Goal: Information Seeking & Learning: Learn about a topic

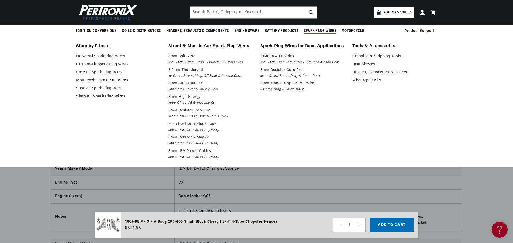
scroll to position [2646, 0]
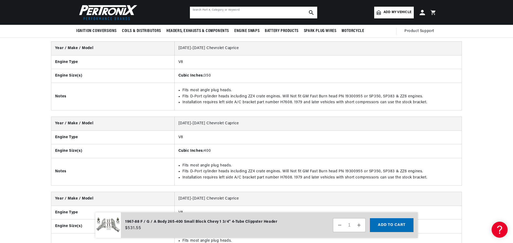
click at [244, 13] on input "text" at bounding box center [253, 13] width 127 height 12
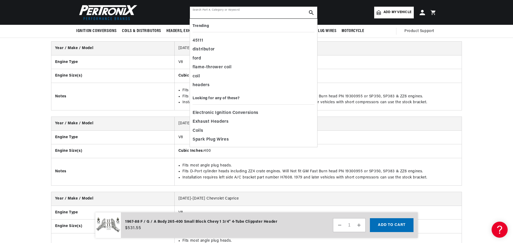
scroll to position [0, 334]
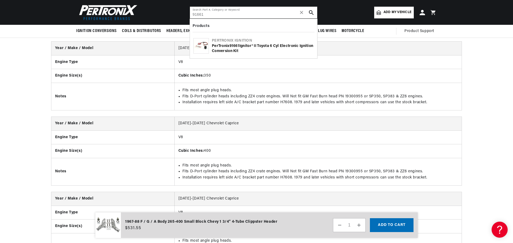
type input "91661"
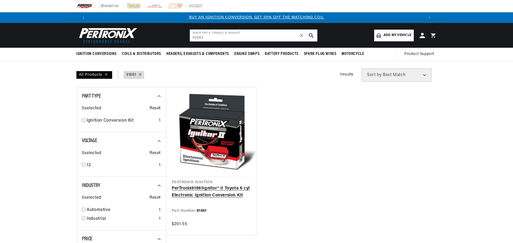
click at [214, 197] on link "PerTronix 91661 Ignitor® II Toyota 6 cyl Electronic Ignition Conversion Kit" at bounding box center [211, 192] width 79 height 14
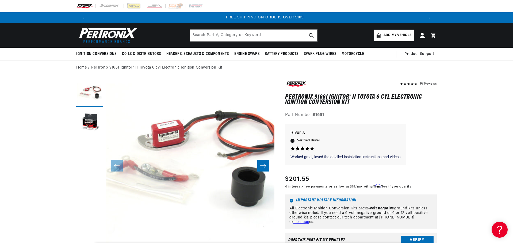
scroll to position [0, 668]
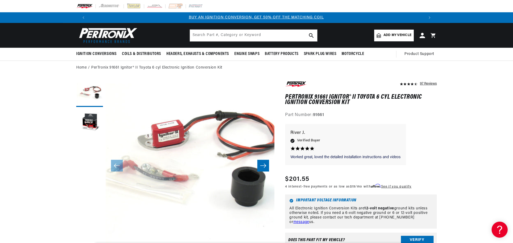
scroll to position [0, 0]
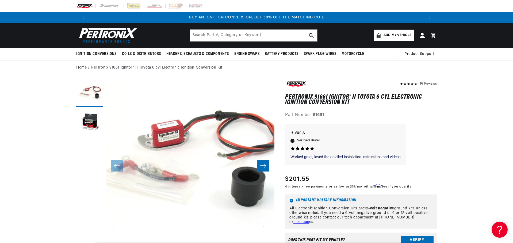
drag, startPoint x: 481, startPoint y: 136, endPoint x: 453, endPoint y: 107, distance: 39.9
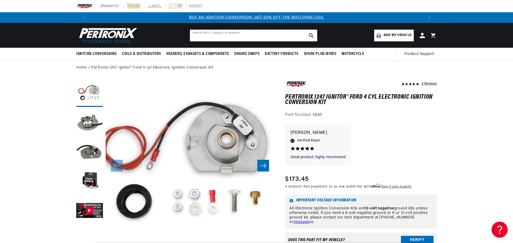
click at [254, 35] on input "text" at bounding box center [253, 36] width 127 height 12
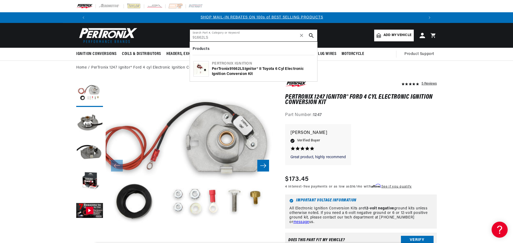
scroll to position [0, 334]
type input "91662LS"
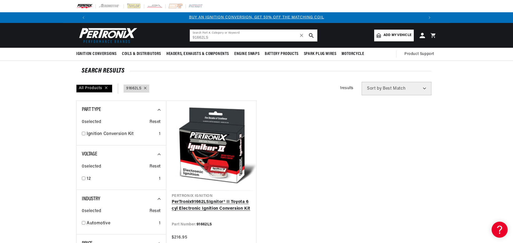
click at [202, 206] on link "PerTronix 91662LS Ignitor® II Toyota 6 cyl Electronic Ignition Conversion Kit" at bounding box center [211, 206] width 79 height 14
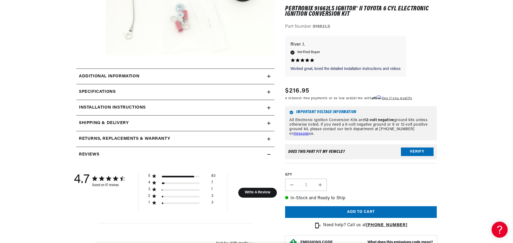
scroll to position [0, 334]
click at [252, 90] on div "Specifications" at bounding box center [171, 92] width 191 height 7
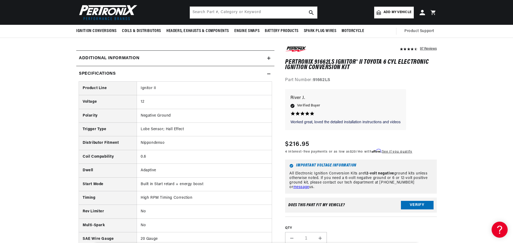
scroll to position [134, 0]
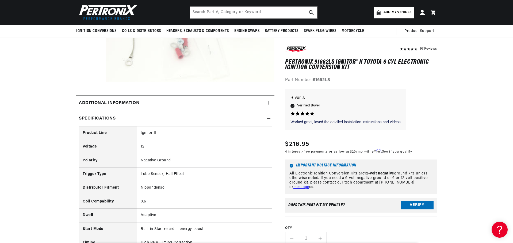
click at [267, 114] on summary "Specifications" at bounding box center [175, 119] width 198 height 16
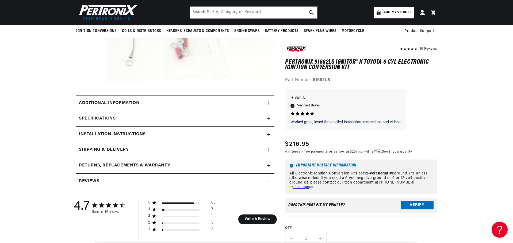
click at [252, 140] on summary "Installation instructions" at bounding box center [175, 135] width 198 height 16
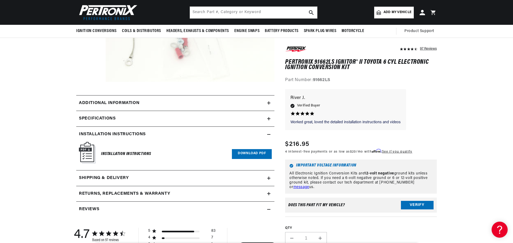
scroll to position [0, 668]
click at [252, 159] on link "Download PDF" at bounding box center [252, 154] width 40 height 10
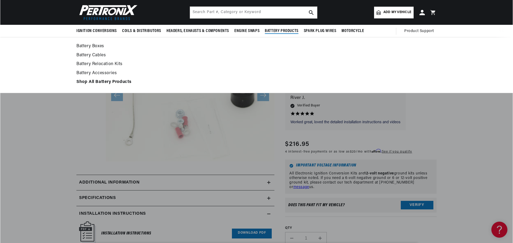
scroll to position [53, 0]
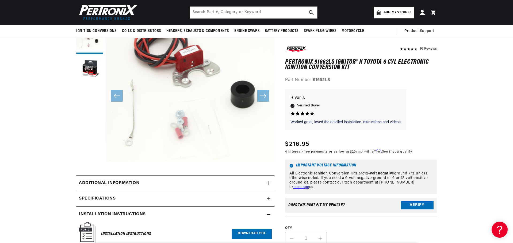
click at [89, 162] on button "Open media 1 in modal" at bounding box center [89, 162] width 0 height 0
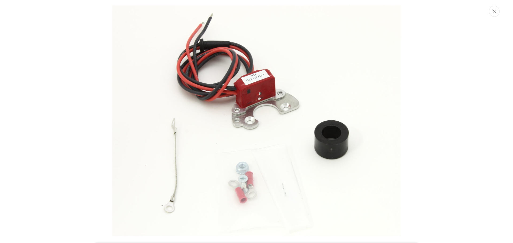
scroll to position [0, 334]
click at [343, 141] on img "Media gallery" at bounding box center [256, 120] width 289 height 231
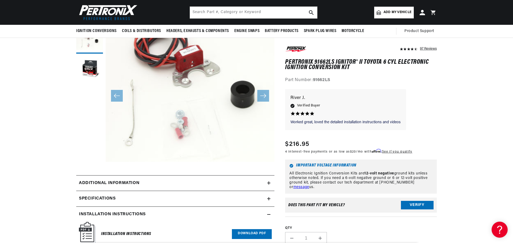
click at [89, 162] on button "Open media 1 in modal" at bounding box center [89, 162] width 0 height 0
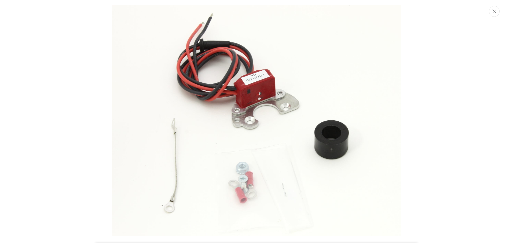
scroll to position [0, 668]
click at [402, 103] on div "Media gallery" at bounding box center [256, 121] width 513 height 243
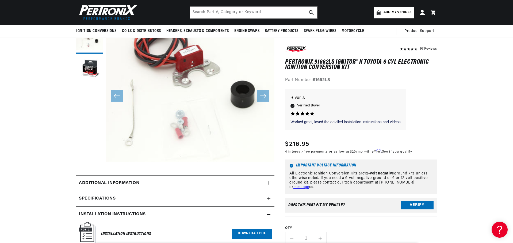
scroll to position [0, 0]
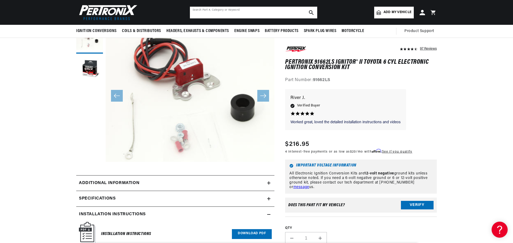
click at [222, 10] on input "text" at bounding box center [253, 13] width 127 height 12
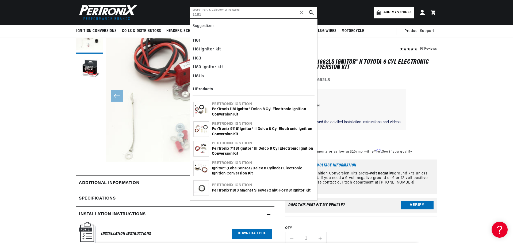
scroll to position [0, 334]
type input "1181"
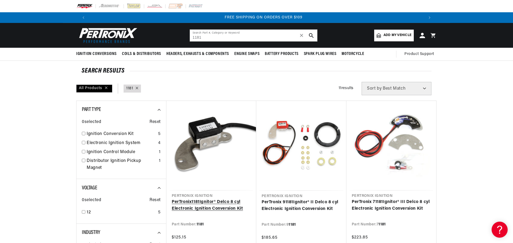
scroll to position [0, 668]
